Goal: Register for event/course

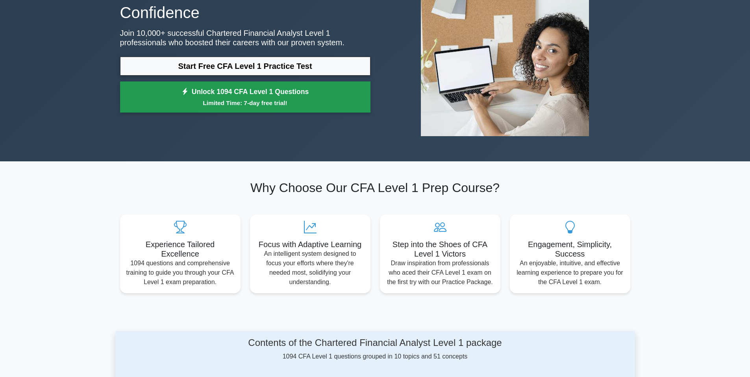
scroll to position [109, 0]
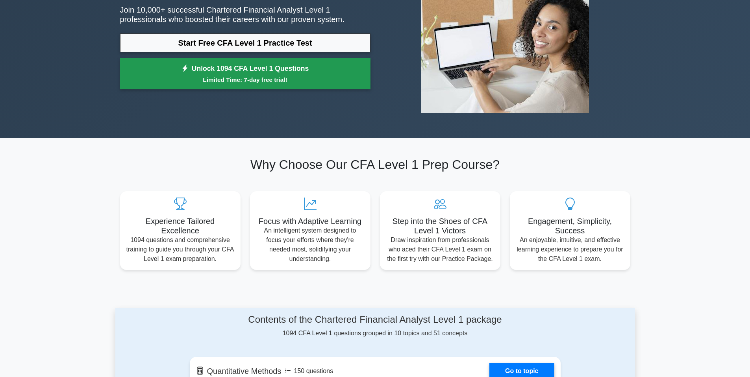
click at [147, 78] on small "Limited Time: 7-day free trial!" at bounding box center [245, 79] width 231 height 9
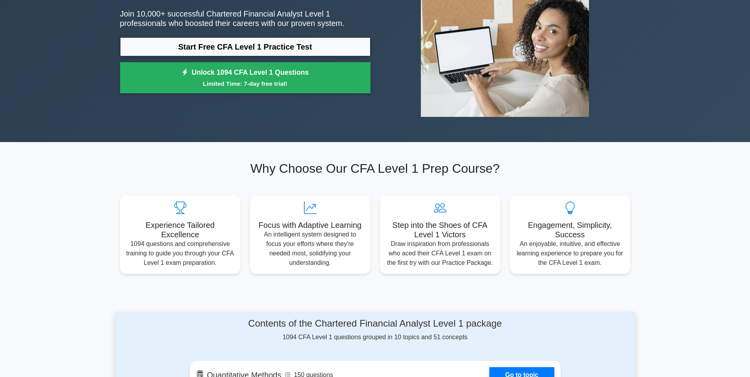
scroll to position [0, 0]
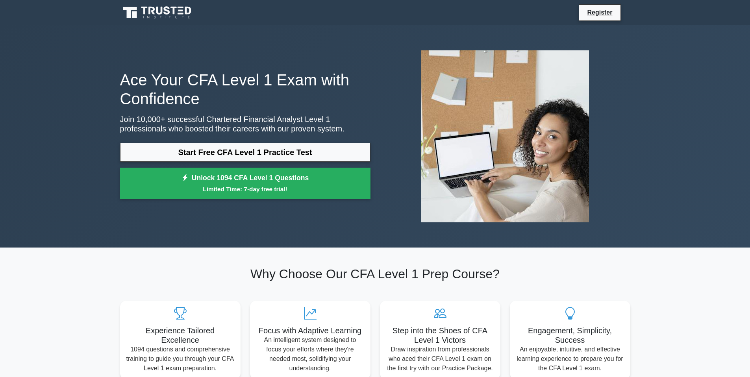
click at [642, 112] on div "Ace Your CFA Level 1 Exam with Confidence Join 10,000+ successful Chartered Fin…" at bounding box center [375, 136] width 750 height 222
click at [676, 1] on nav "Register" at bounding box center [375, 12] width 750 height 25
click at [466, 27] on div "Ace Your CFA Level 1 Exam with Confidence Join 10,000+ successful Chartered Fin…" at bounding box center [375, 136] width 520 height 222
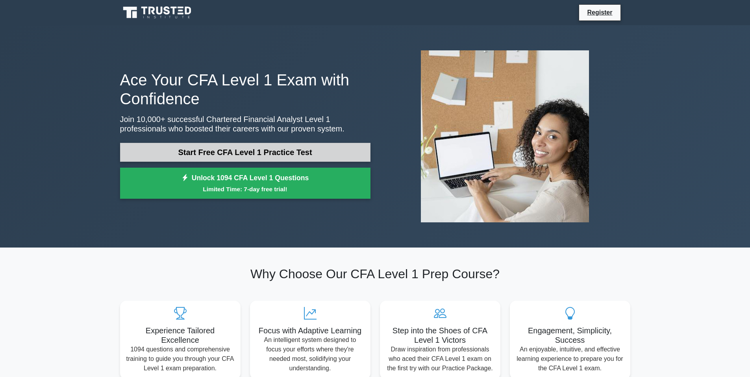
click at [158, 150] on link "Start Free CFA Level 1 Practice Test" at bounding box center [245, 152] width 250 height 19
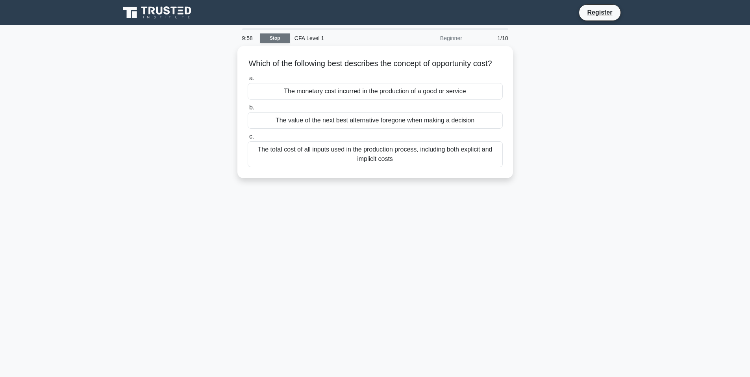
click at [283, 39] on link "Stop" at bounding box center [275, 38] width 30 height 10
